Goal: Find specific page/section: Find specific page/section

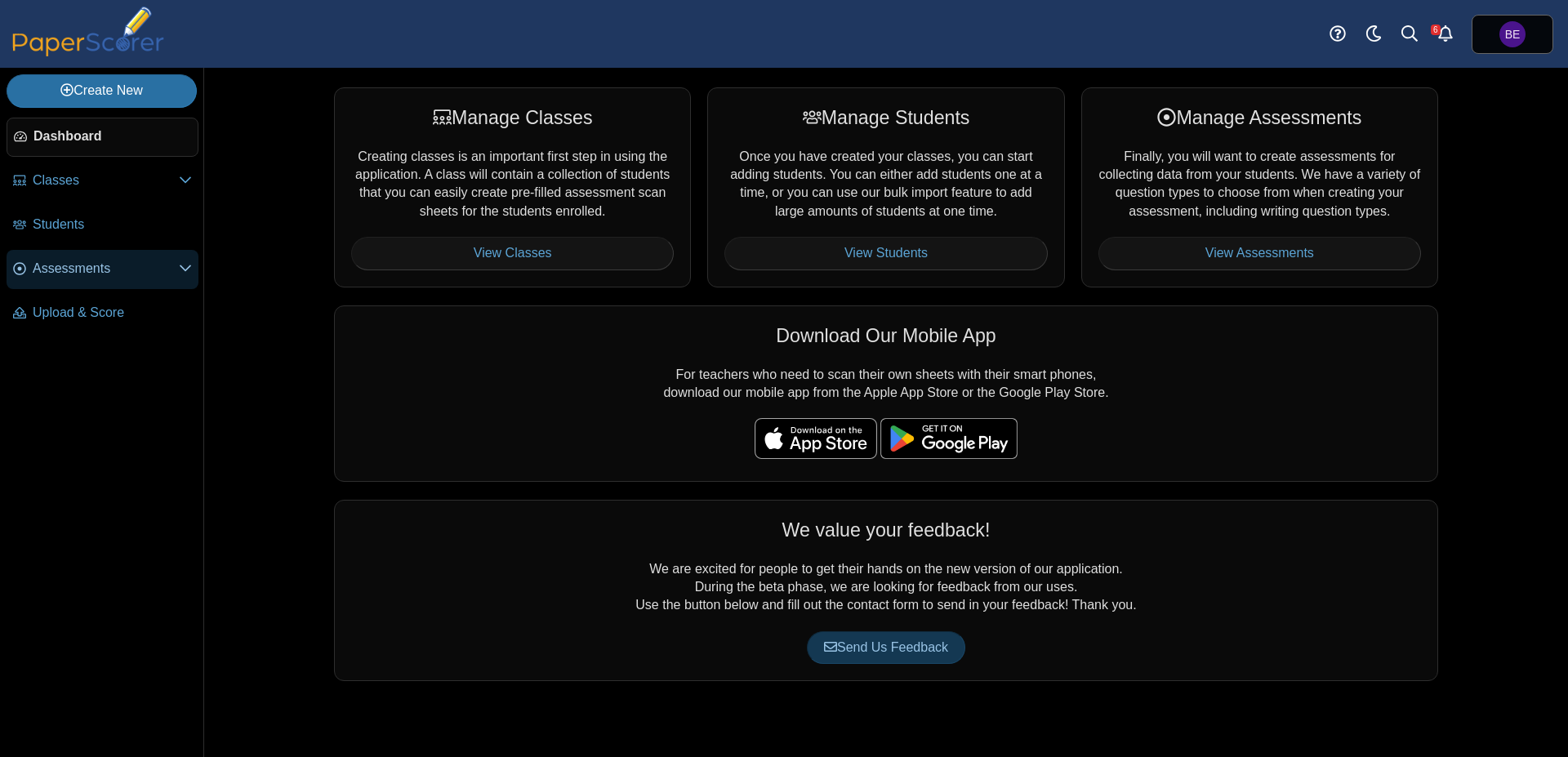
click at [95, 276] on span "Assessments" at bounding box center [105, 268] width 146 height 18
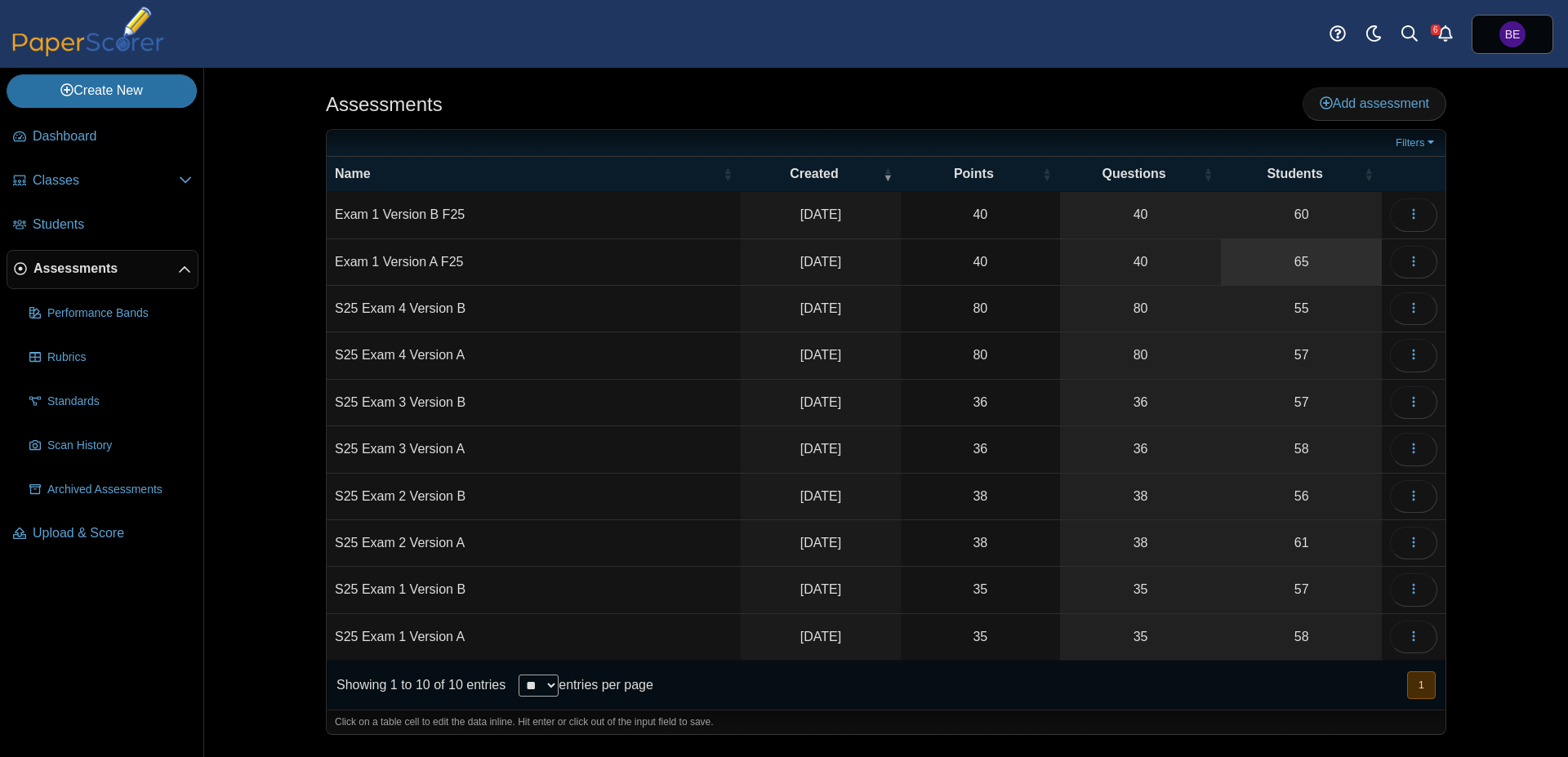
click at [1284, 272] on link "65" at bounding box center [1301, 261] width 160 height 46
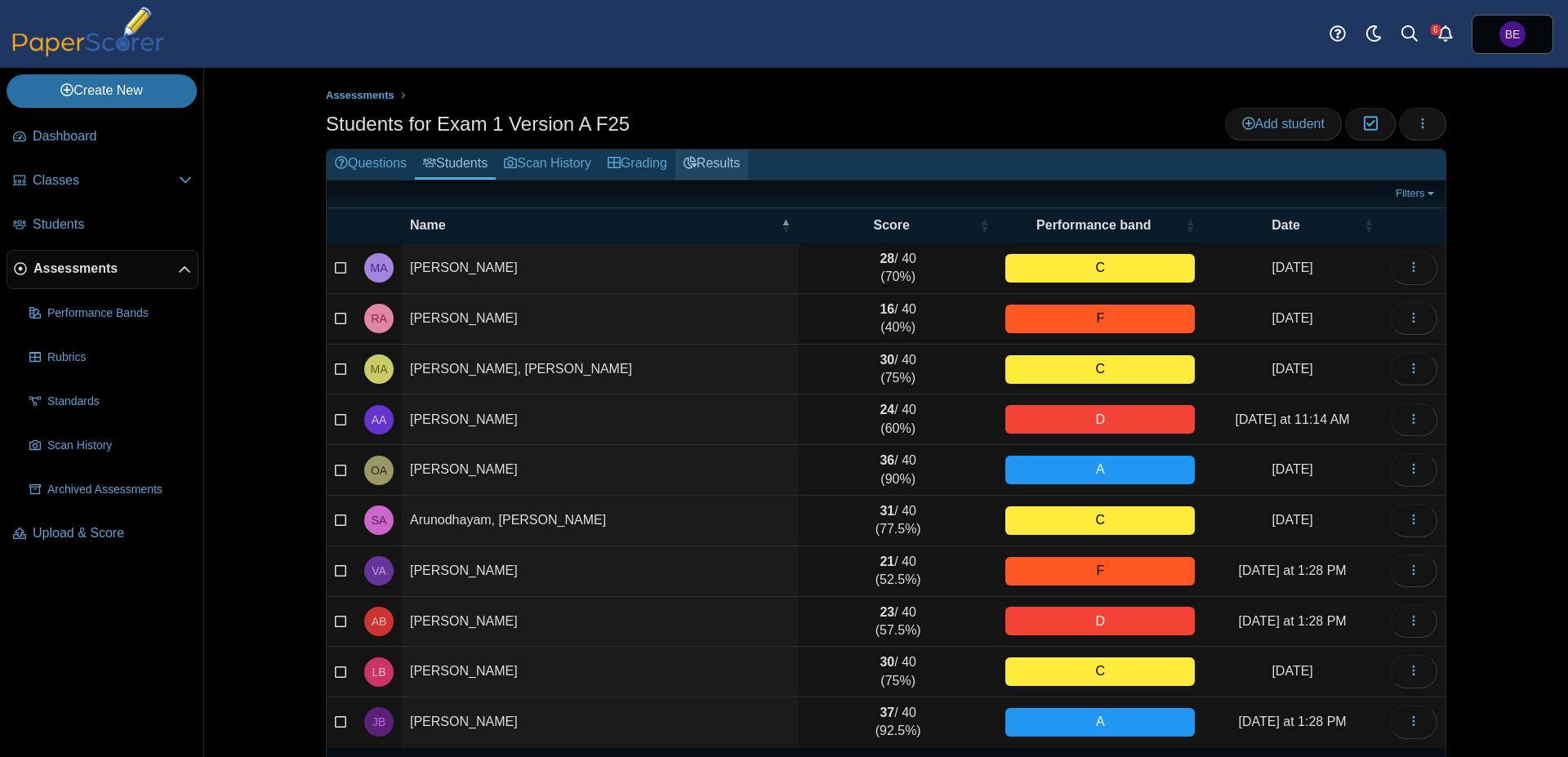
click at [706, 166] on link "Results" at bounding box center [712, 164] width 73 height 30
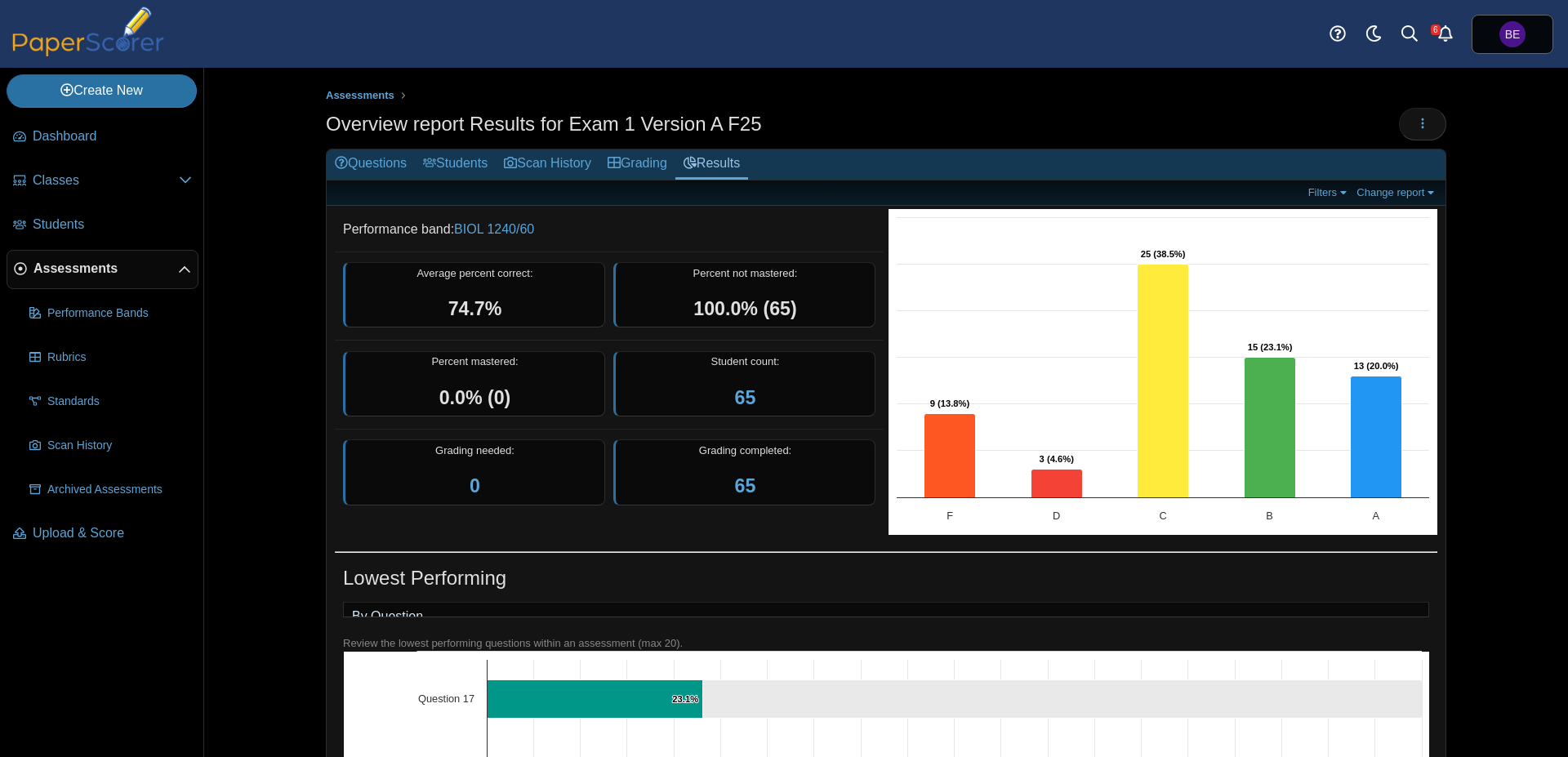
click at [283, 503] on div "Assessments Overview report Results for Exam 1 Version A F25 Loading…" at bounding box center [885, 412] width 1225 height 689
